Goal: Download file/media

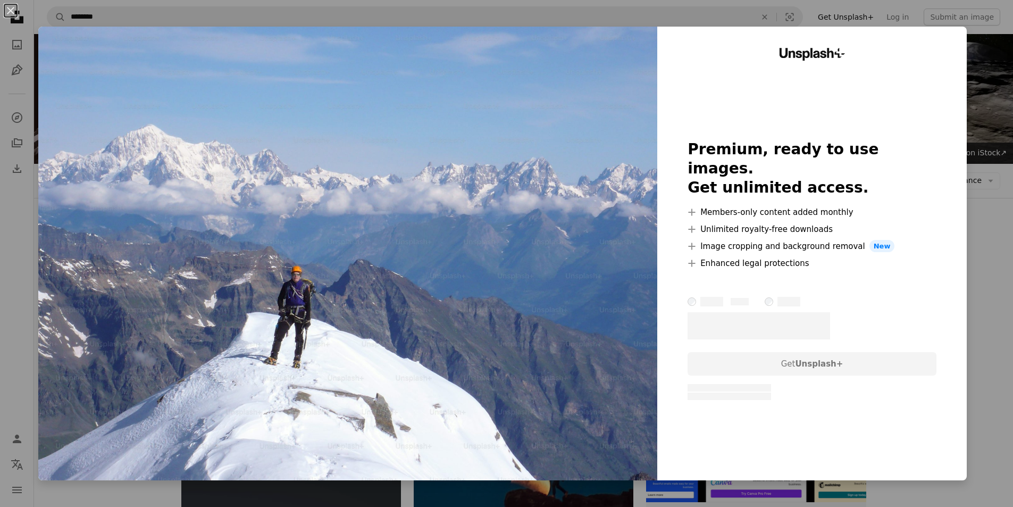
scroll to position [106, 0]
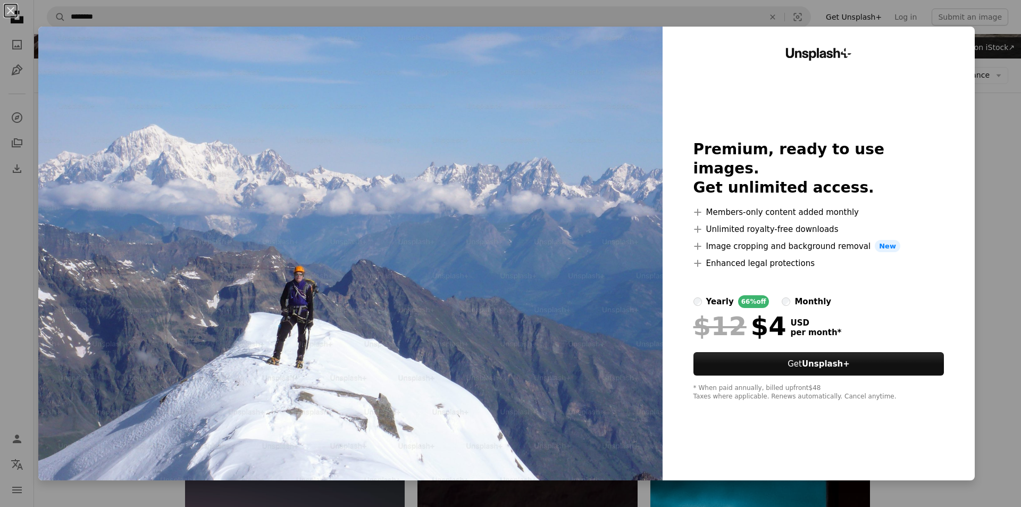
click at [989, 106] on div "An X shape Unsplash+ Premium, ready to use images. Get unlimited access. A plus…" at bounding box center [510, 253] width 1021 height 507
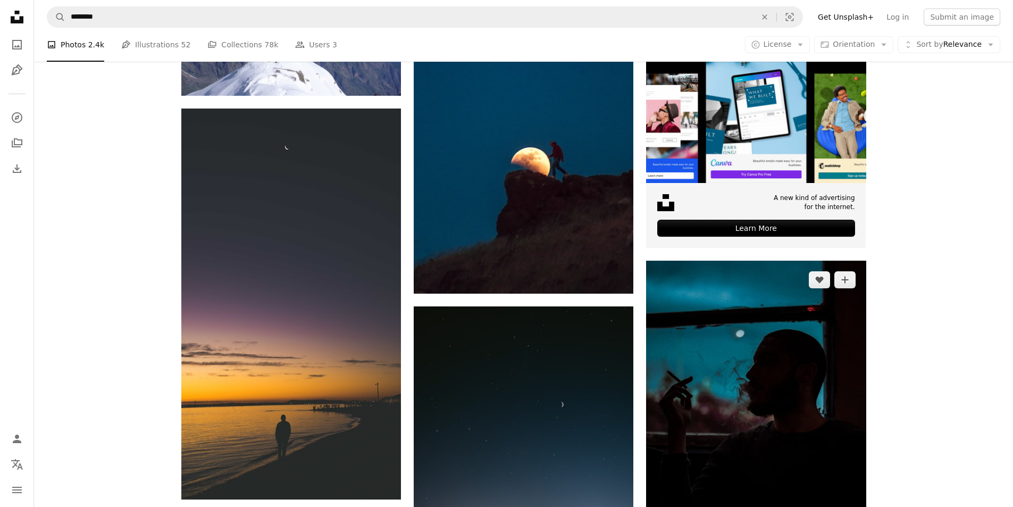
scroll to position [372, 0]
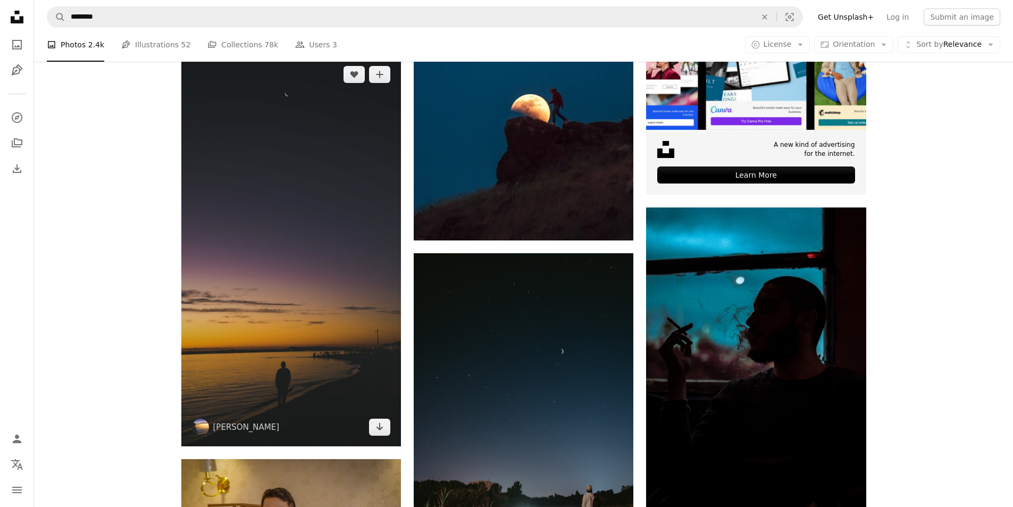
click at [334, 317] on img at bounding box center [291, 250] width 220 height 391
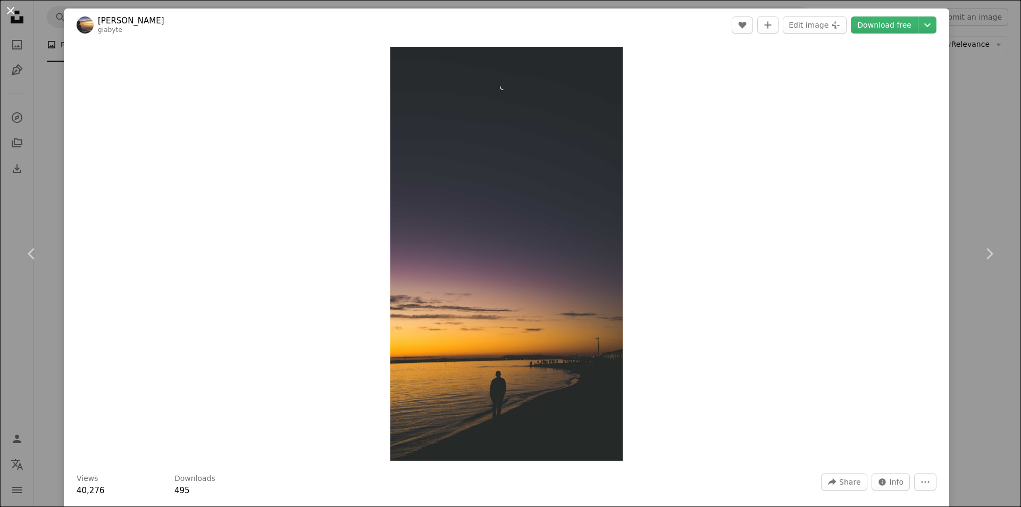
click at [10, 4] on button "An X shape" at bounding box center [10, 10] width 13 height 13
